Goal: Task Accomplishment & Management: Use online tool/utility

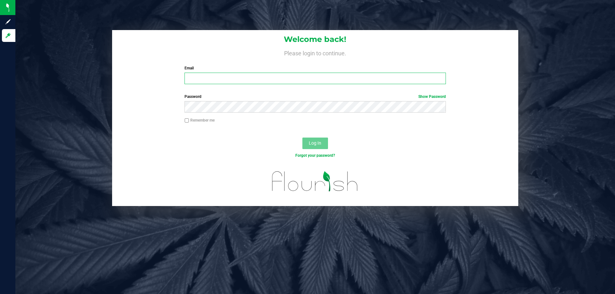
click at [205, 79] on input "Email" at bounding box center [315, 79] width 261 height 12
type input "[EMAIL_ADDRESS][DOMAIN_NAME]"
click at [302, 138] on button "Log In" at bounding box center [315, 144] width 26 height 12
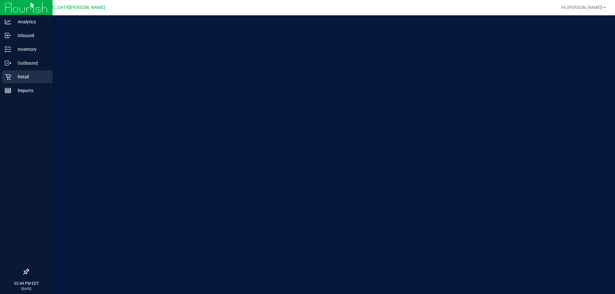
click at [8, 78] on icon at bounding box center [8, 77] width 6 height 6
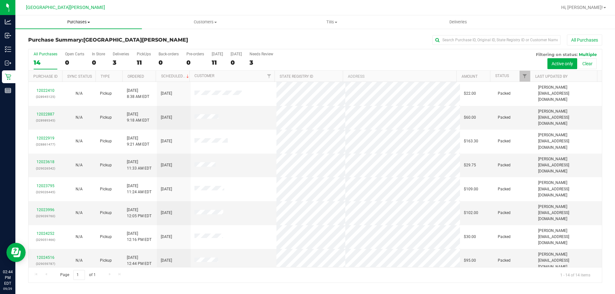
click at [70, 20] on span "Purchases" at bounding box center [78, 22] width 127 height 6
click at [45, 43] on li "Fulfillment" at bounding box center [78, 47] width 127 height 8
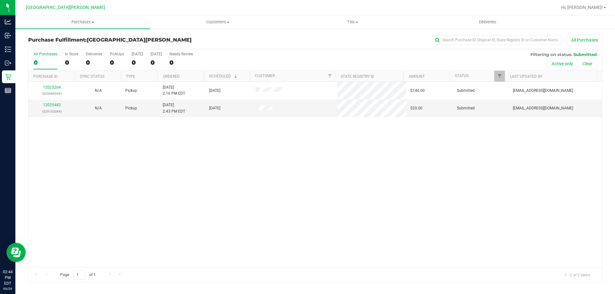
click at [194, 175] on div "12025264 (329089343) N/A Pickup [DATE] 2:16 PM EDT 9/29/2025 $140.00 Submitted …" at bounding box center [315, 174] width 573 height 185
